Goal: Information Seeking & Learning: Understand process/instructions

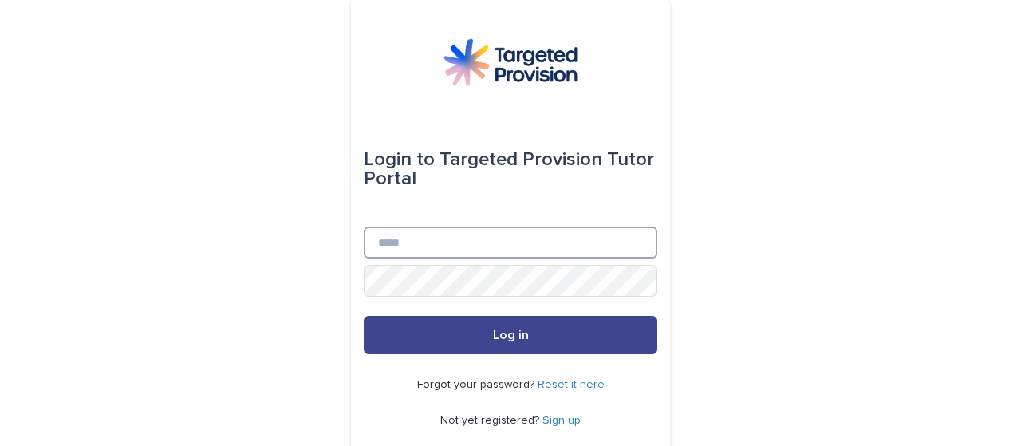
type input "**********"
click at [493, 342] on button "Log in" at bounding box center [510, 335] width 293 height 38
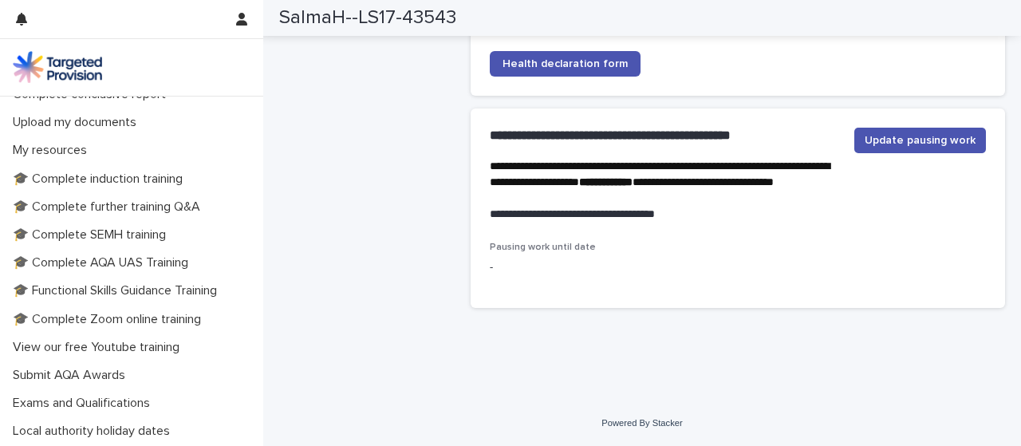
scroll to position [352, 0]
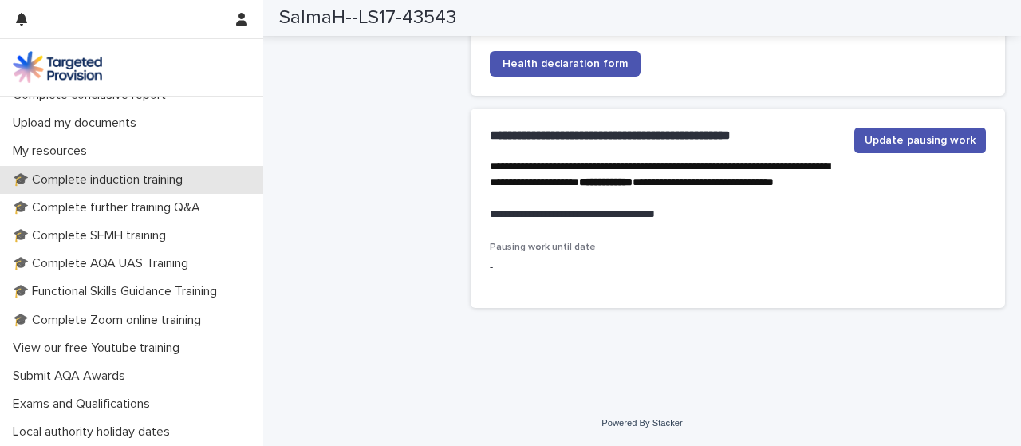
click at [164, 187] on div "🎓 Complete induction training" at bounding box center [131, 180] width 263 height 28
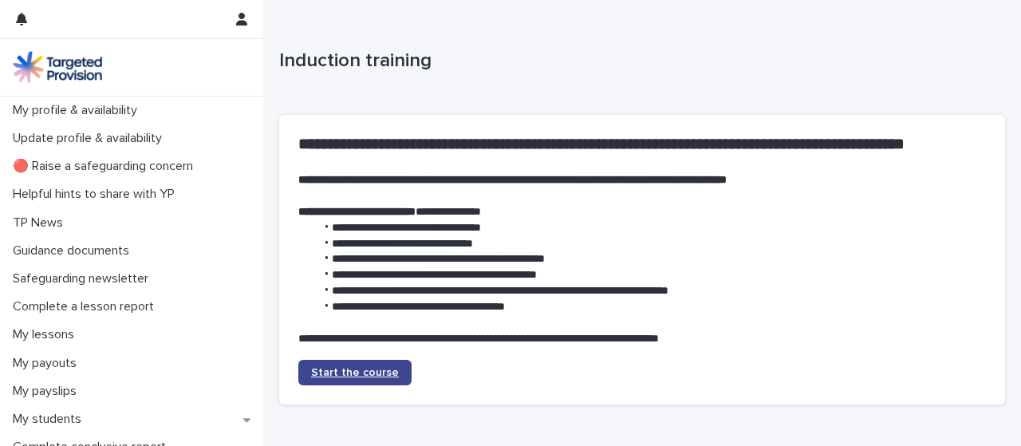
click at [343, 375] on span "Start the course" at bounding box center [355, 372] width 88 height 11
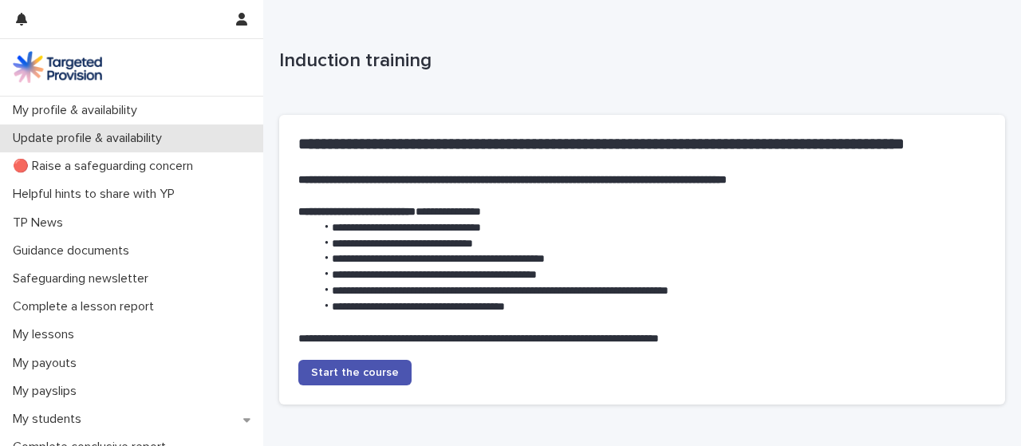
click at [136, 133] on p "Update profile & availability" at bounding box center [90, 138] width 168 height 15
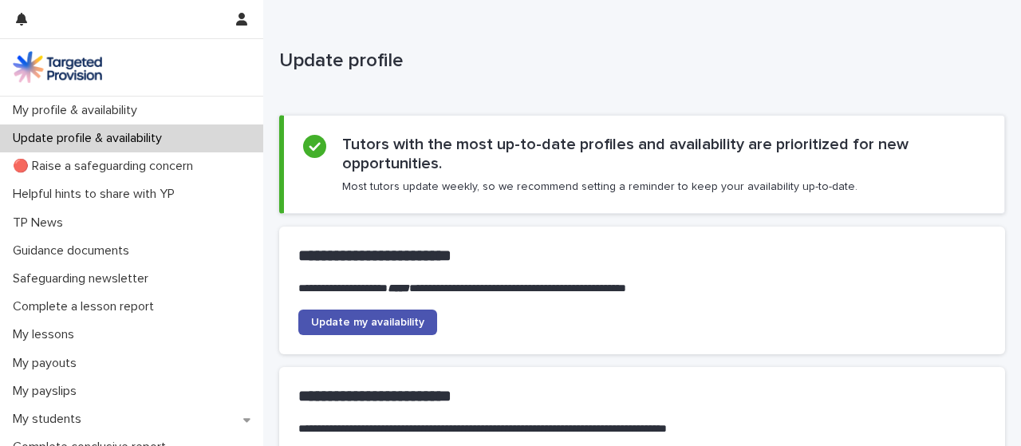
scroll to position [317, 0]
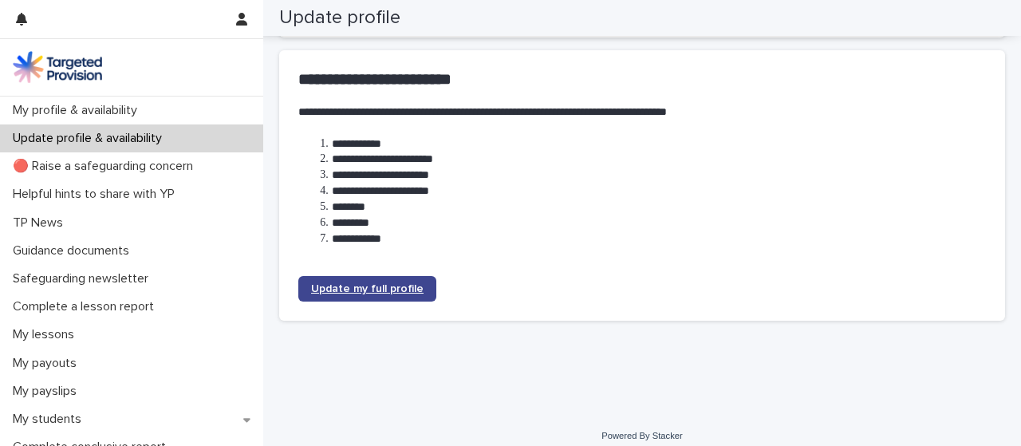
click at [394, 292] on span "Update my full profile" at bounding box center [367, 288] width 112 height 11
